Goal: Task Accomplishment & Management: Manage account settings

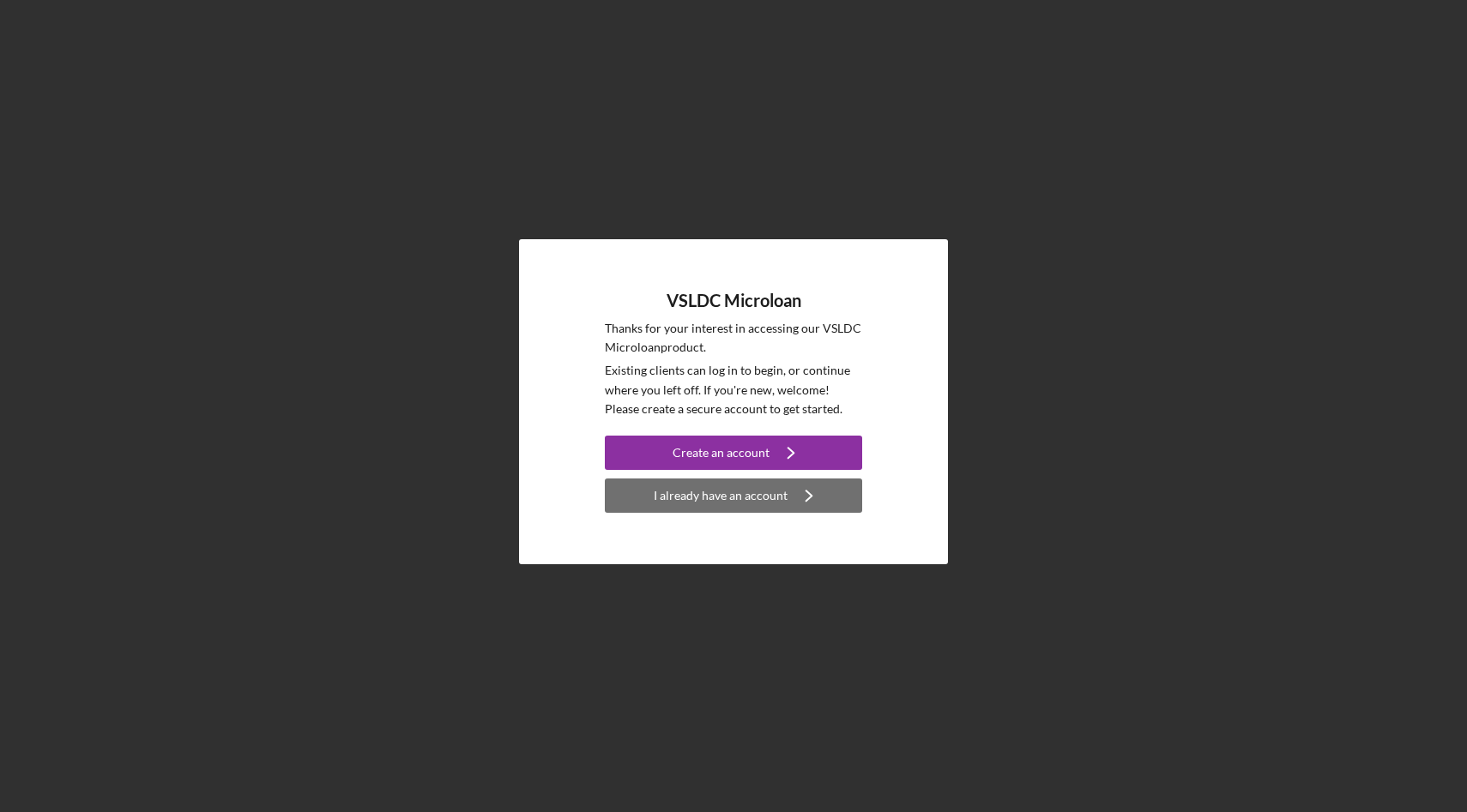
click at [714, 505] on div "I already have an account" at bounding box center [721, 496] width 133 height 34
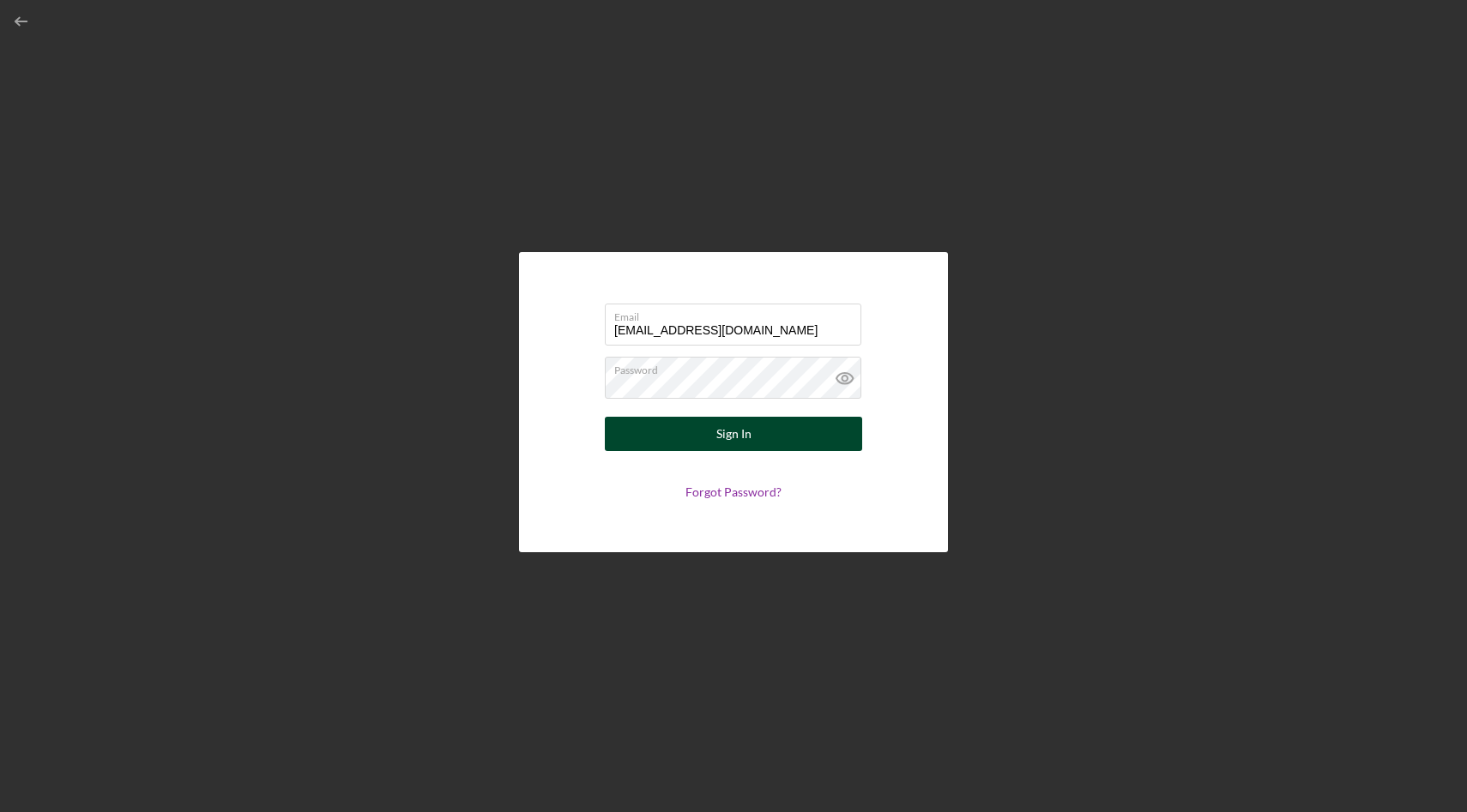
click at [678, 421] on button "Sign In" at bounding box center [733, 434] width 257 height 34
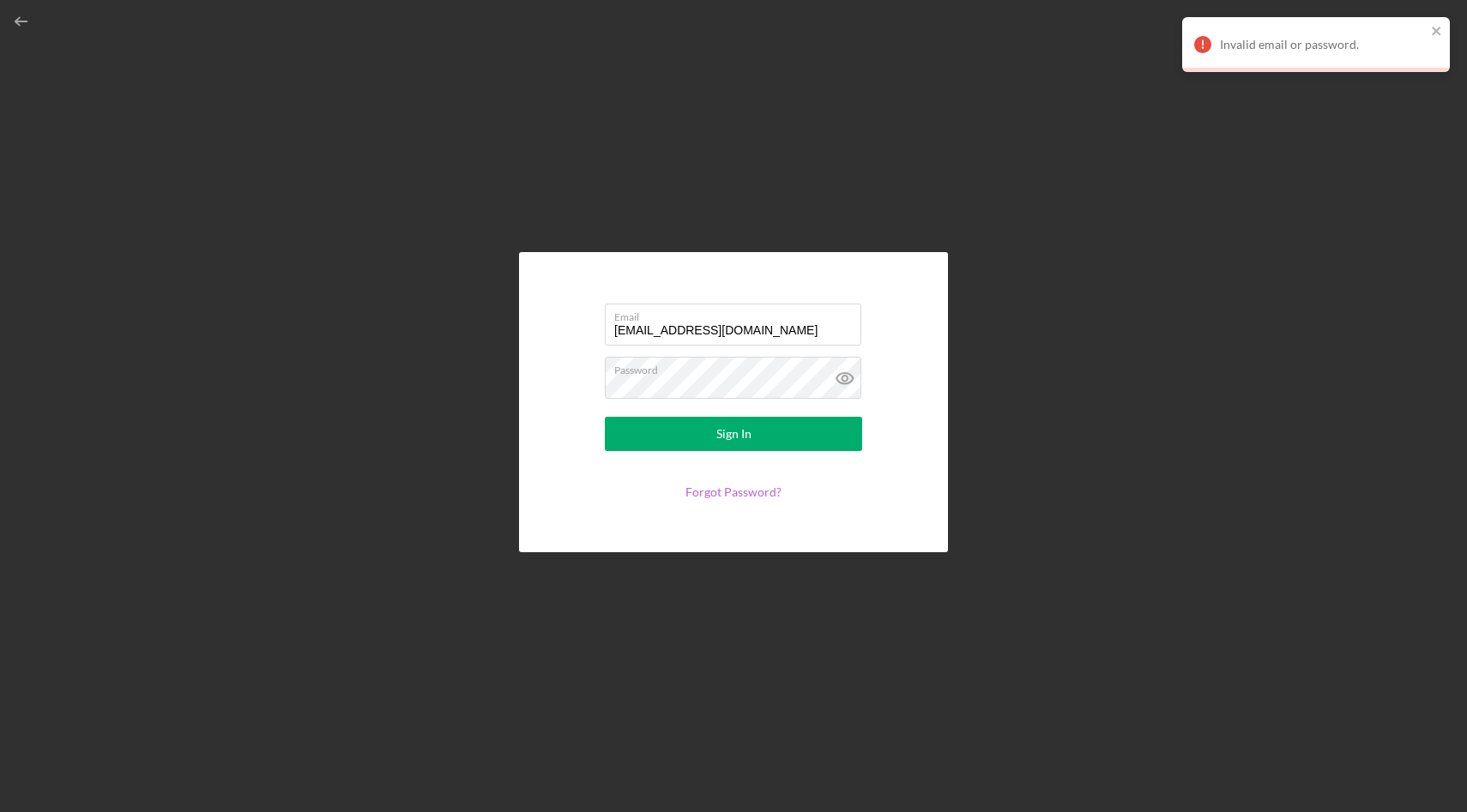
click at [738, 487] on link "Forgot Password?" at bounding box center [733, 491] width 96 height 14
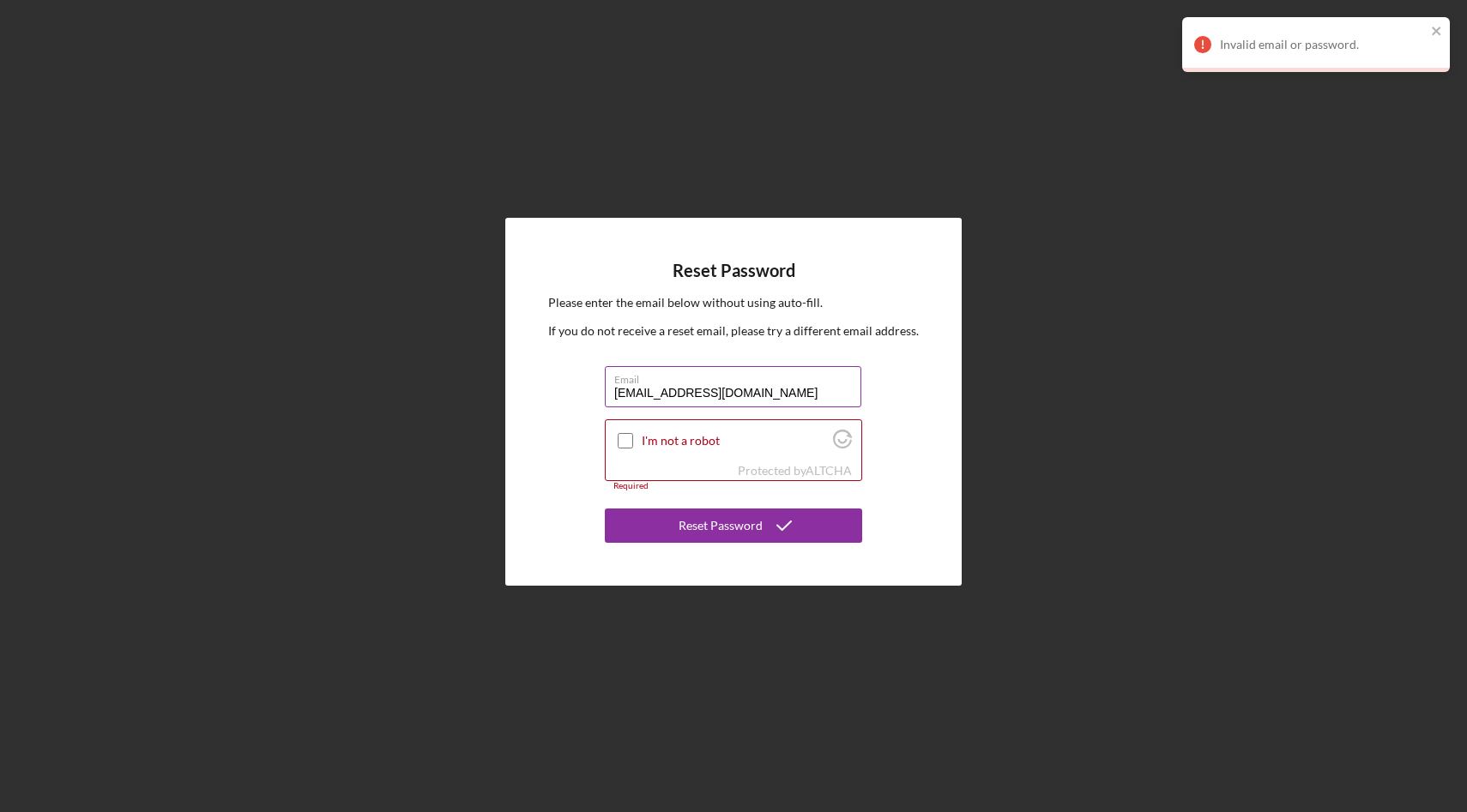
type input "[EMAIL_ADDRESS][DOMAIN_NAME]"
click at [633, 441] on div at bounding box center [625, 441] width 21 height 21
click at [621, 439] on input "I'm not a robot" at bounding box center [625, 440] width 15 height 15
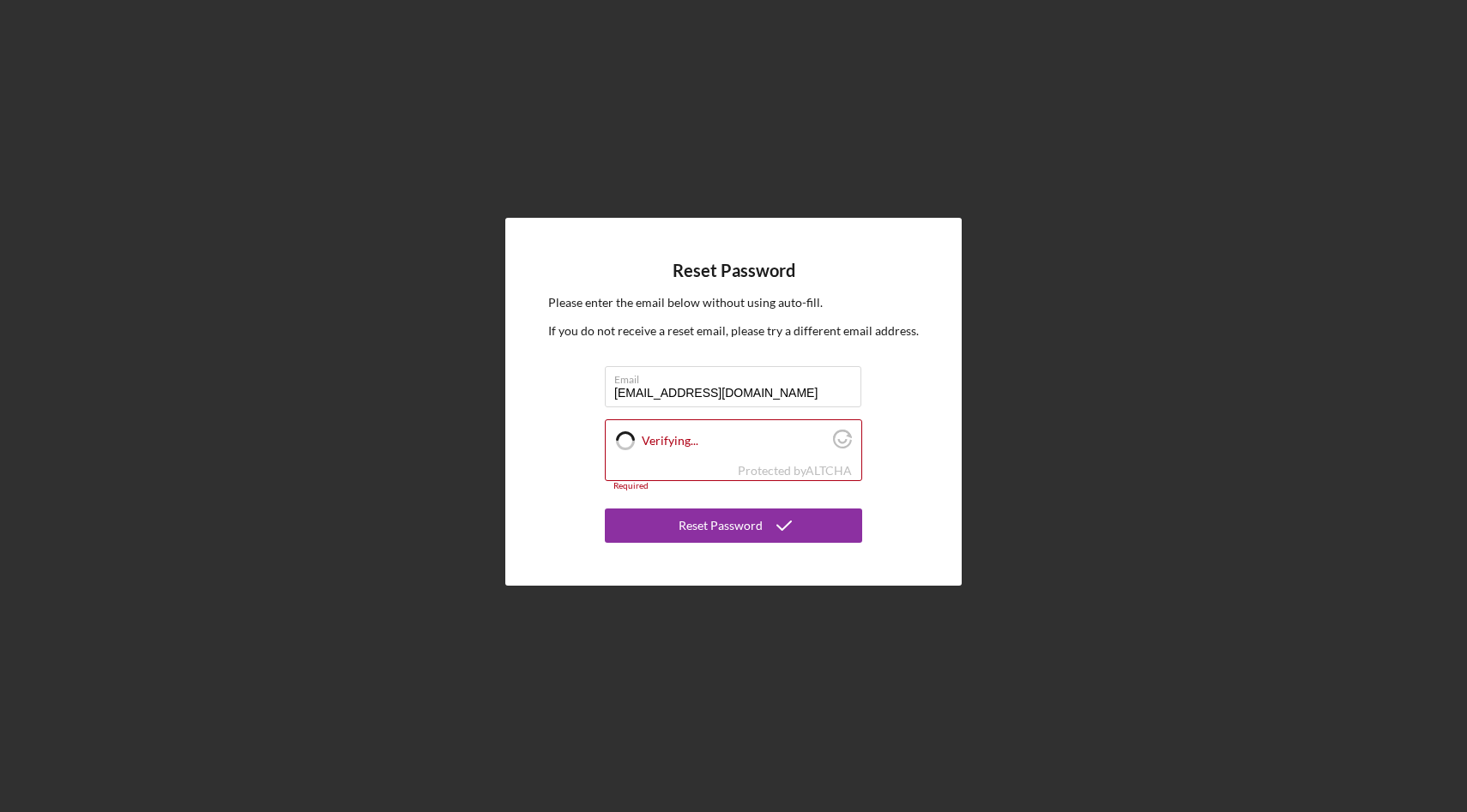
checkbox input "true"
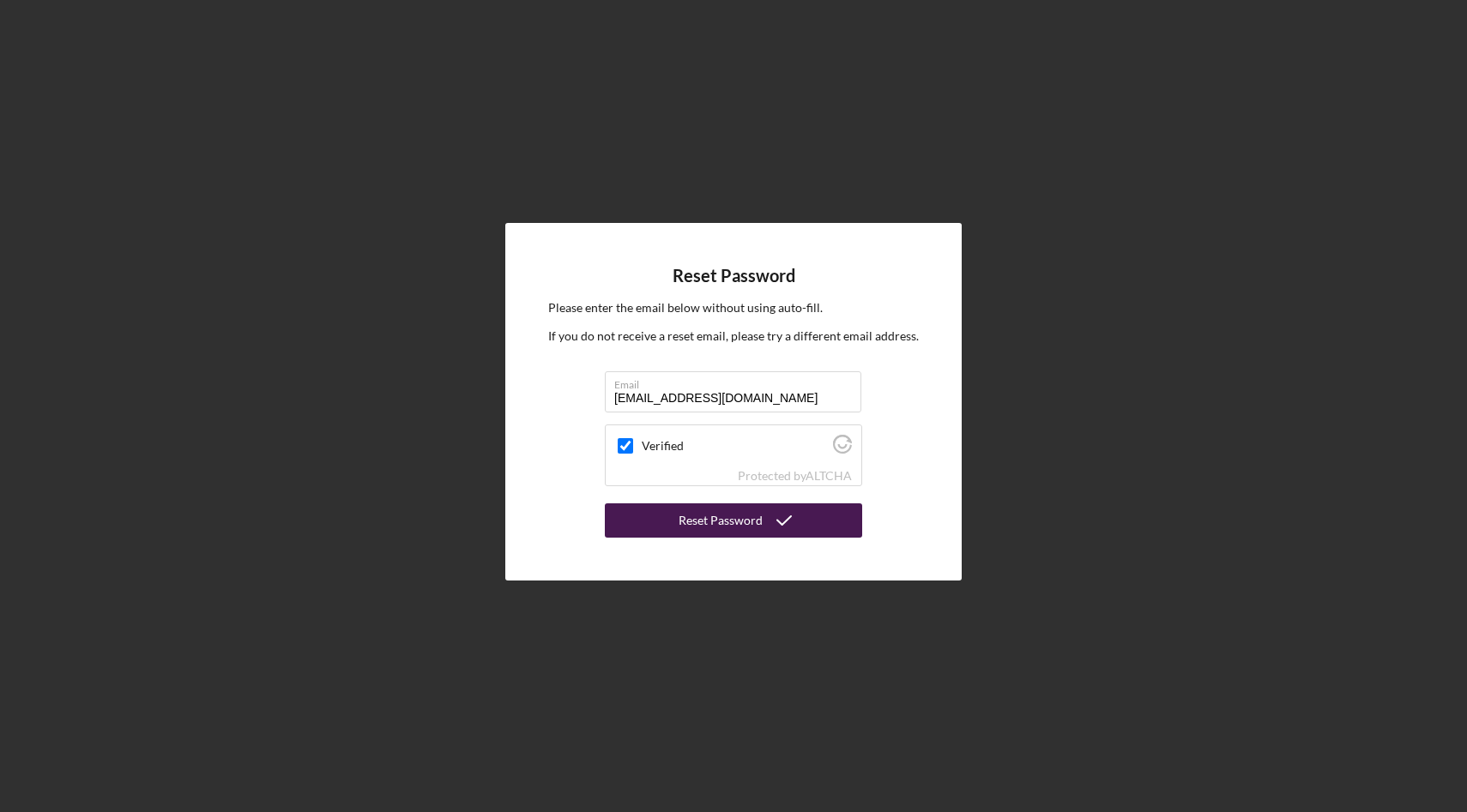
click at [675, 530] on button "Reset Password" at bounding box center [733, 520] width 257 height 34
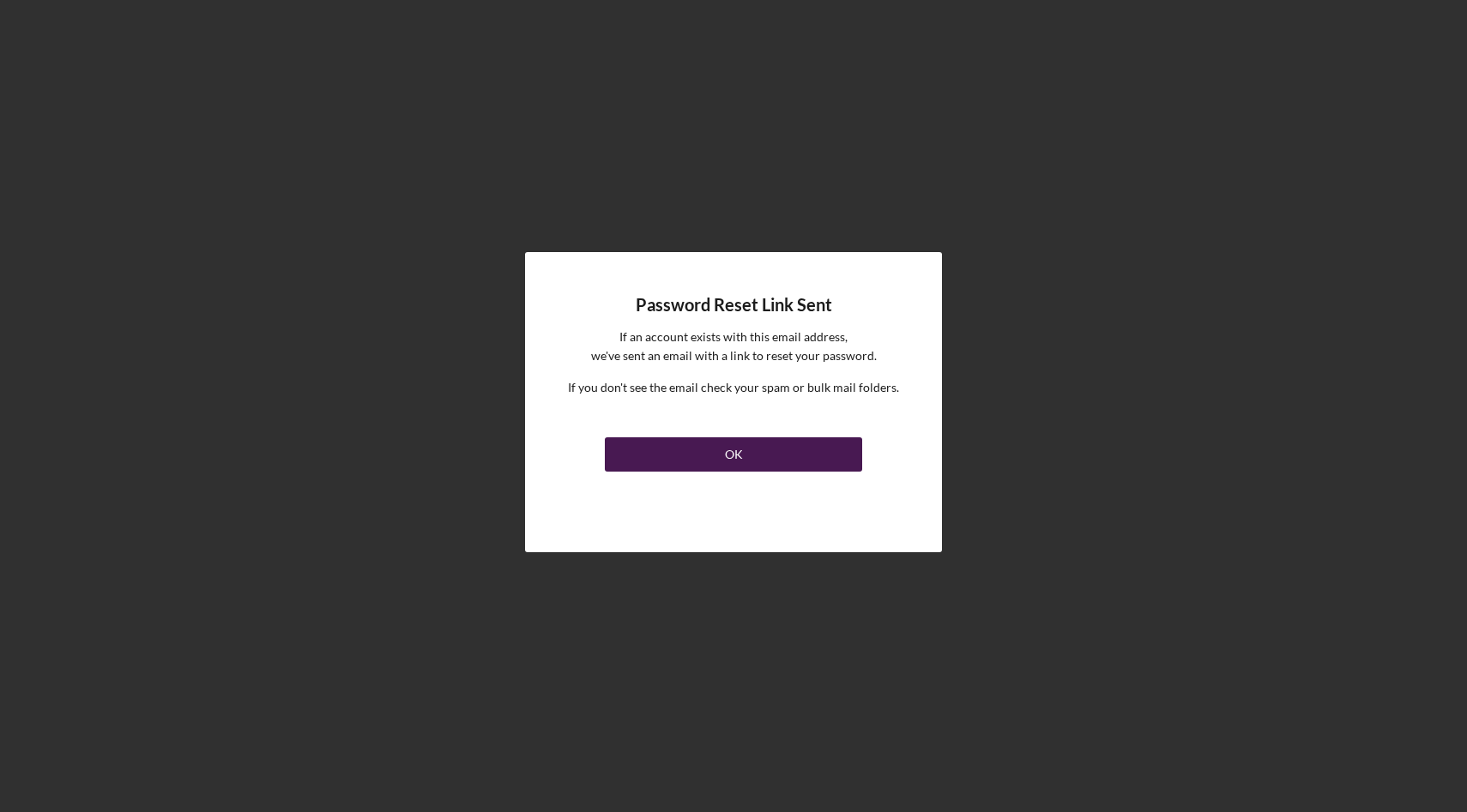
click at [734, 452] on div "OK" at bounding box center [733, 455] width 18 height 34
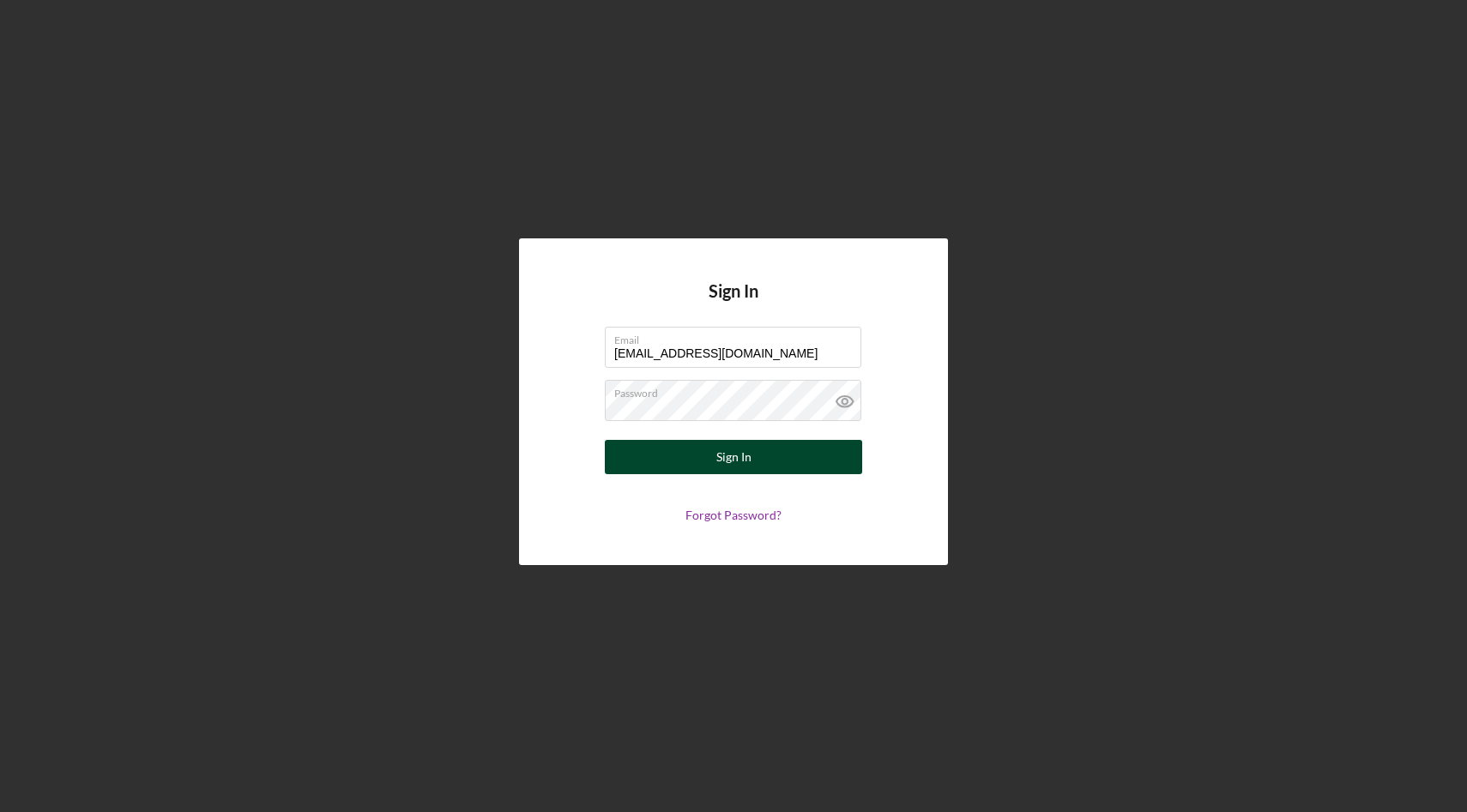
click at [731, 457] on div "Sign In" at bounding box center [733, 457] width 35 height 34
